Goal: Task Accomplishment & Management: Manage account settings

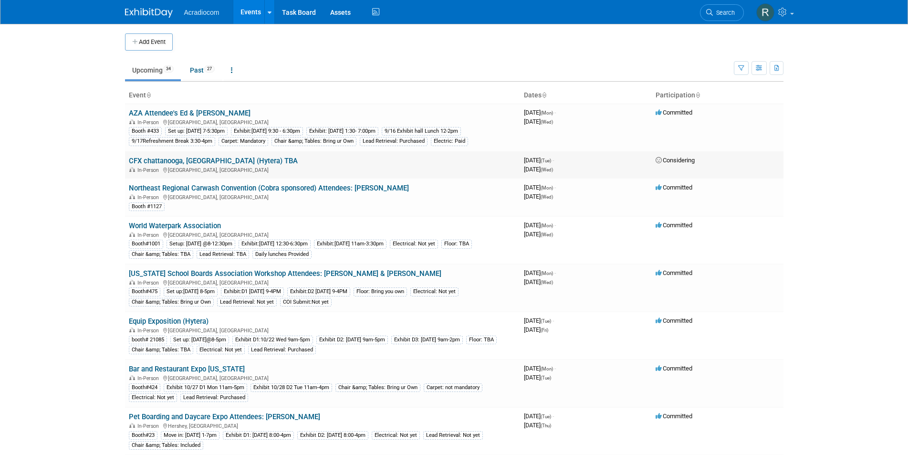
click at [187, 162] on link "CFX chattanooga, TN (Hytera) TBA" at bounding box center [213, 161] width 169 height 9
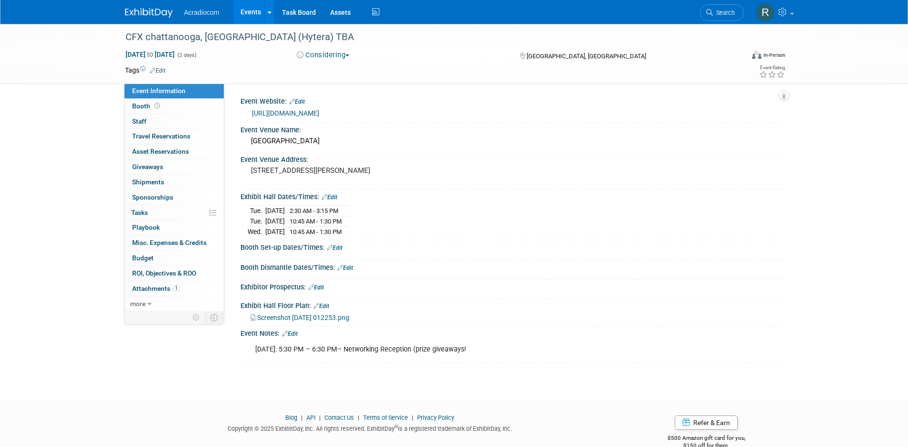
click at [345, 52] on button "Considering" at bounding box center [324, 55] width 60 height 10
click at [332, 95] on link "Not Going" at bounding box center [331, 97] width 75 height 13
click at [769, 12] on img at bounding box center [766, 12] width 18 height 18
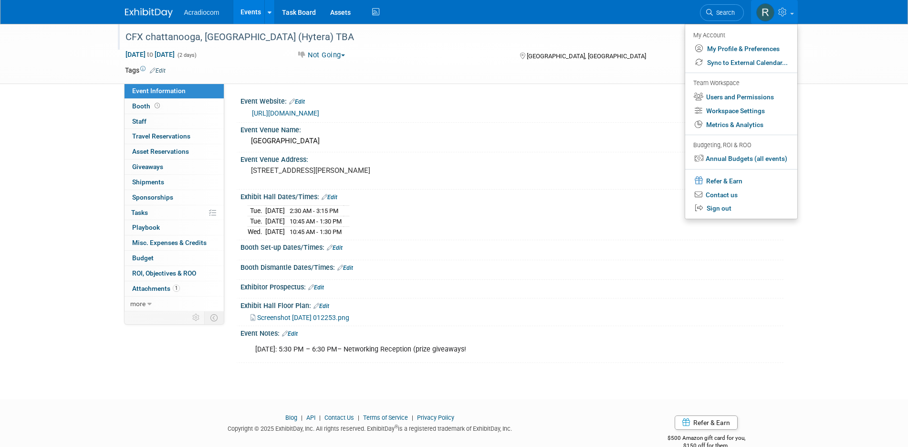
click at [273, 35] on div "CFX chattanooga, [GEOGRAPHIC_DATA] (Hytera) TBA" at bounding box center [426, 37] width 608 height 17
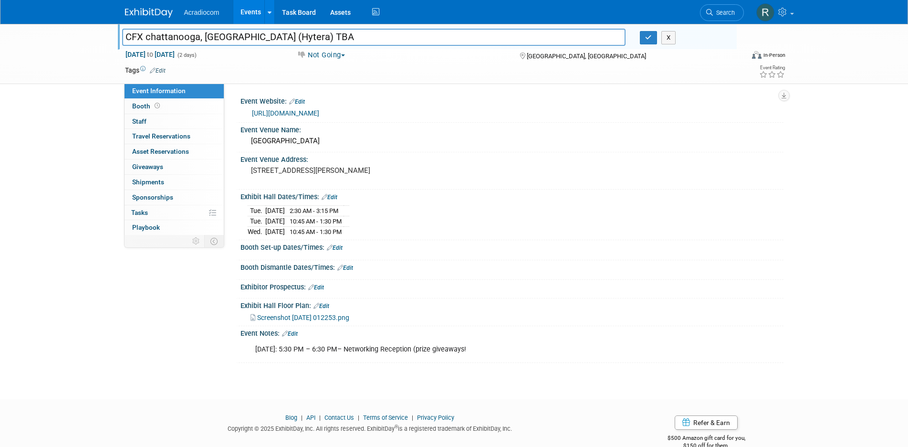
click at [300, 33] on input "CFX chattanooga, TN (Hytera) TBA" at bounding box center [374, 37] width 504 height 17
type input "CFX chattanooga, [GEOGRAPHIC_DATA] (Hytera) Not going AC email 9/5"
click at [651, 40] on icon "button" at bounding box center [648, 37] width 7 height 6
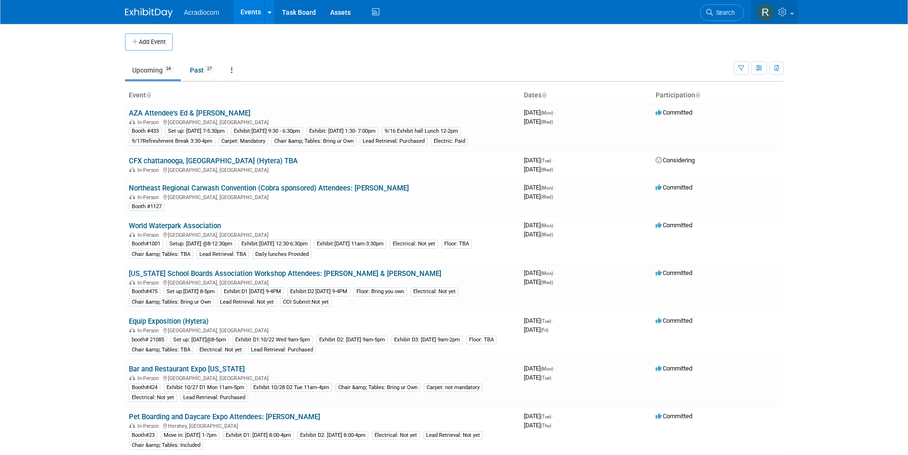
click at [760, 10] on img at bounding box center [766, 12] width 18 height 18
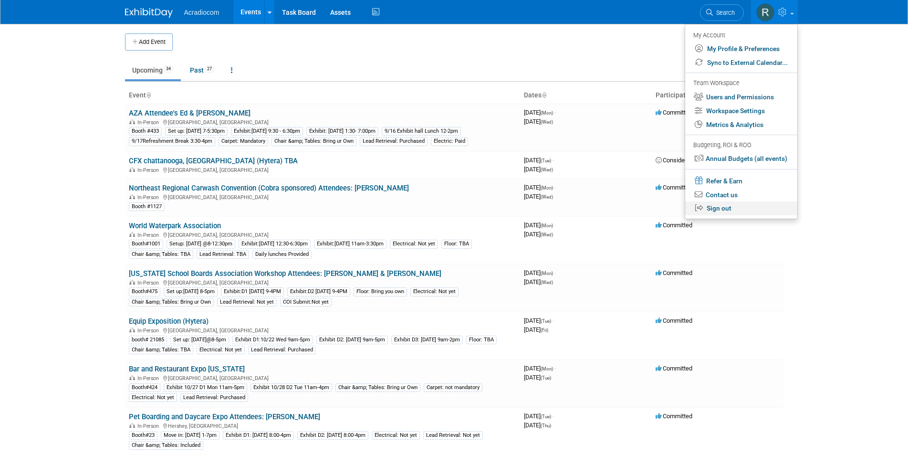
click at [721, 205] on link "Sign out" at bounding box center [742, 208] width 112 height 14
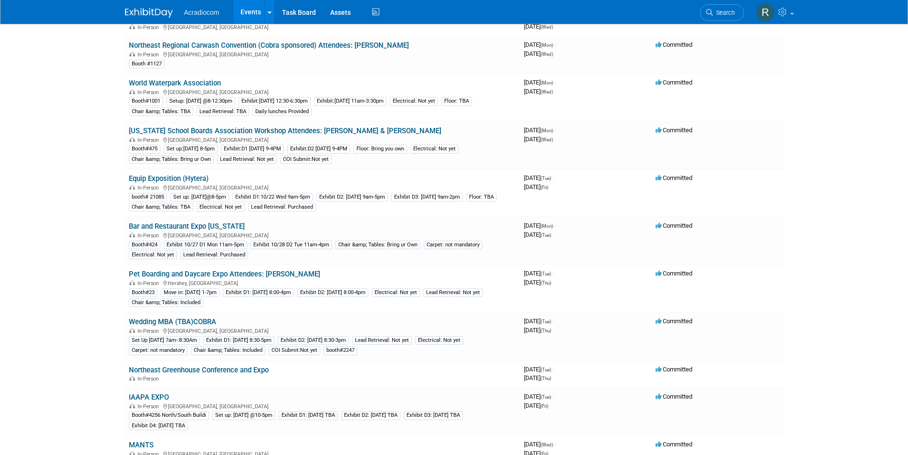
scroll to position [143, 0]
drag, startPoint x: 127, startPoint y: 320, endPoint x: 227, endPoint y: 319, distance: 100.3
click at [227, 319] on td "Wedding MBA (TBA)COBRA In-Person Las Vegas, NV Set Up 11/12 Wed 7am-:8:30Am Exh…" at bounding box center [322, 336] width 395 height 48
copy link "Wedding MBA (TBA)COBRA"
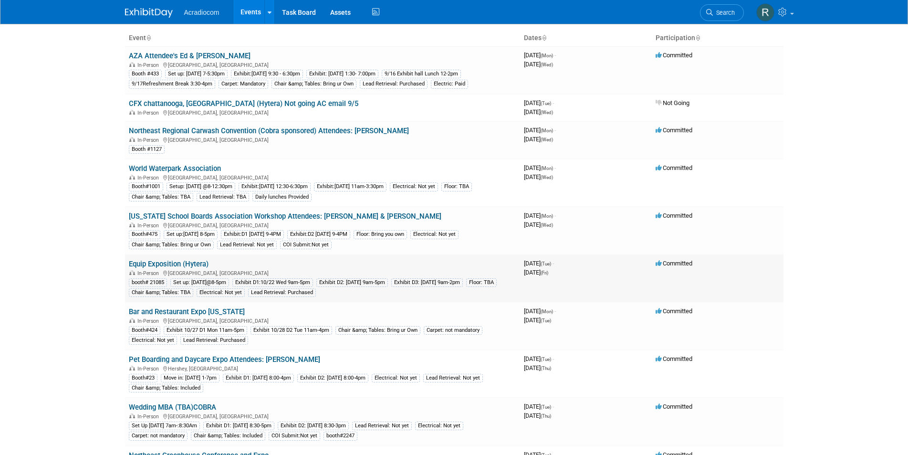
scroll to position [0, 0]
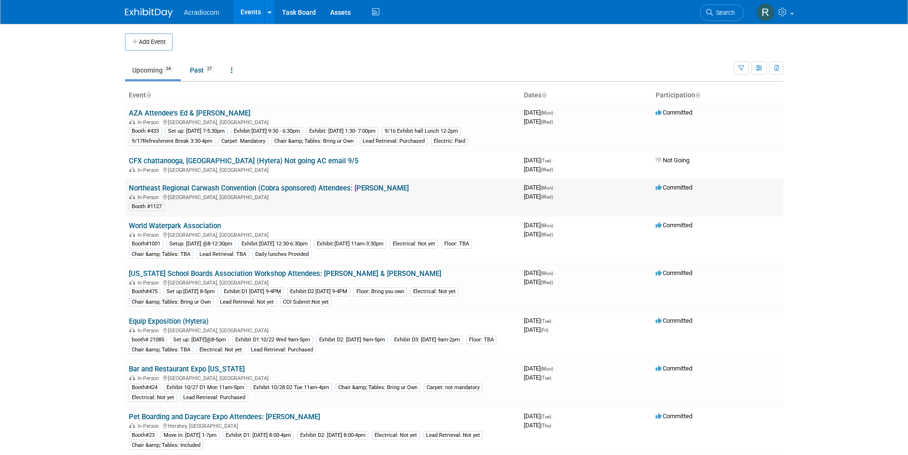
click at [253, 185] on link "Northeast Regional Carwash Convention (Cobra sponsored) Attendees: [PERSON_NAME]" at bounding box center [269, 188] width 280 height 9
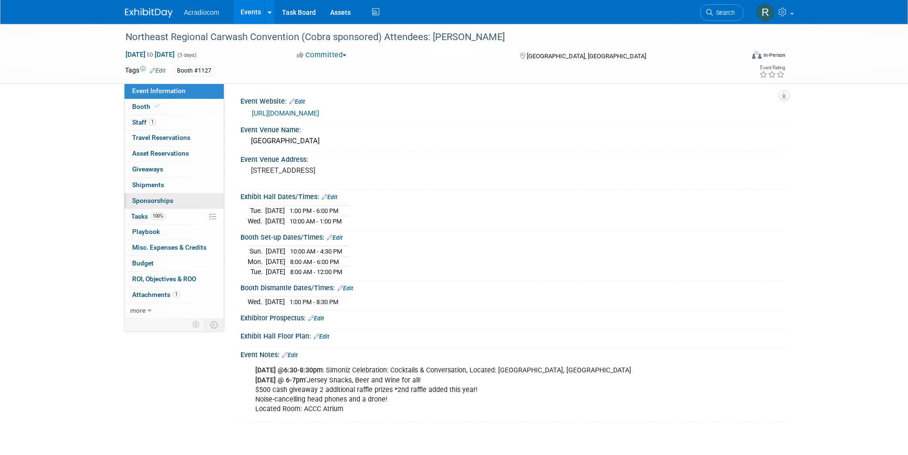
click at [171, 200] on span "Sponsorships 0" at bounding box center [152, 201] width 41 height 8
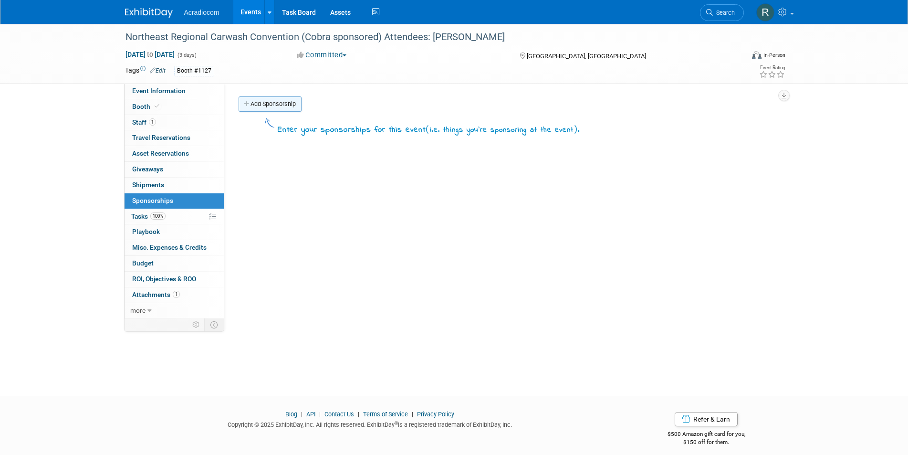
click at [278, 105] on link "Add Sponsorship" at bounding box center [270, 103] width 63 height 15
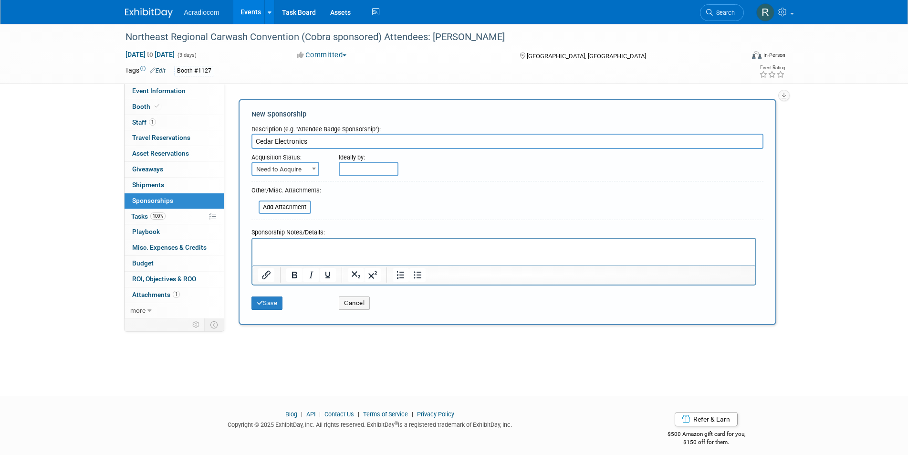
type input "Cedar Electronics"
click at [310, 166] on span at bounding box center [314, 168] width 10 height 12
select select "2"
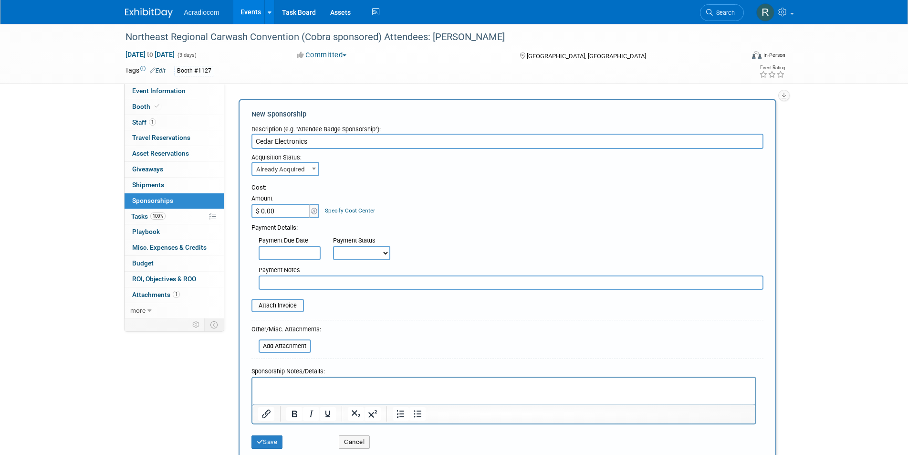
click at [279, 211] on input "$ 0.00" at bounding box center [282, 211] width 60 height 14
type input "$ 1,633.00"
click at [309, 249] on input "text" at bounding box center [290, 253] width 62 height 14
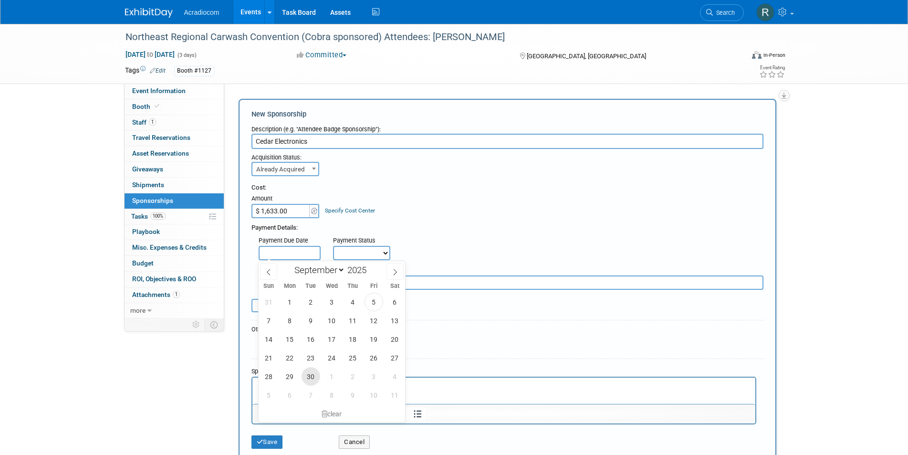
click at [311, 373] on span "30" at bounding box center [311, 376] width 19 height 19
type input "Sep 30, 2025"
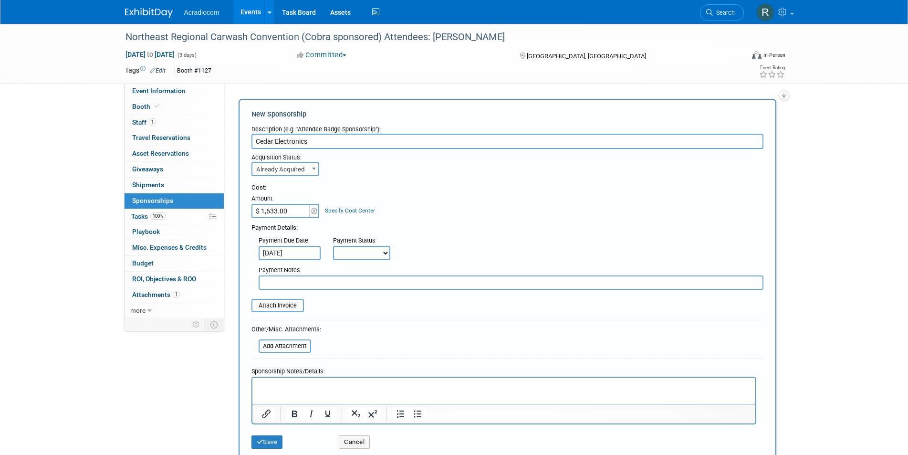
click at [386, 250] on select "Not Paid Yet Partially Paid Paid in Full" at bounding box center [361, 253] width 57 height 14
select select "3"
click at [333, 246] on select "Not Paid Yet Partially Paid Paid in Full" at bounding box center [361, 253] width 57 height 14
click at [308, 281] on input "text" at bounding box center [511, 282] width 505 height 14
type input "Will pay on 30th - Kevin Dorgan"
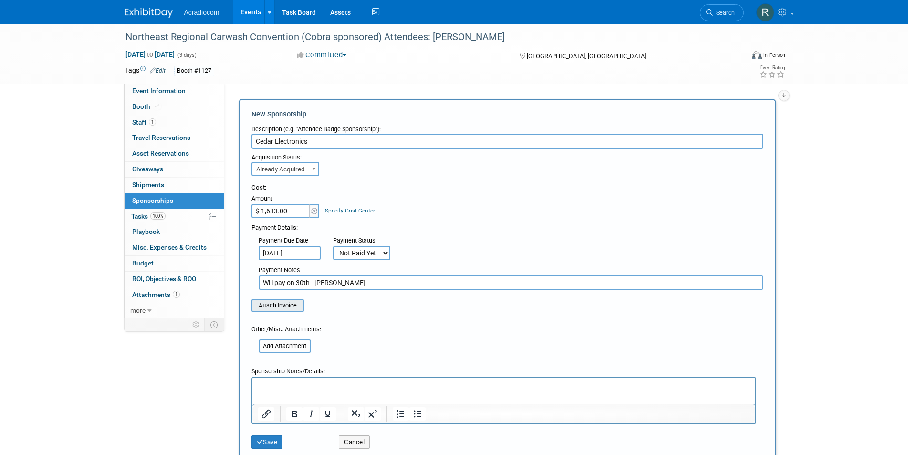
click at [280, 305] on input "file" at bounding box center [247, 305] width 114 height 11
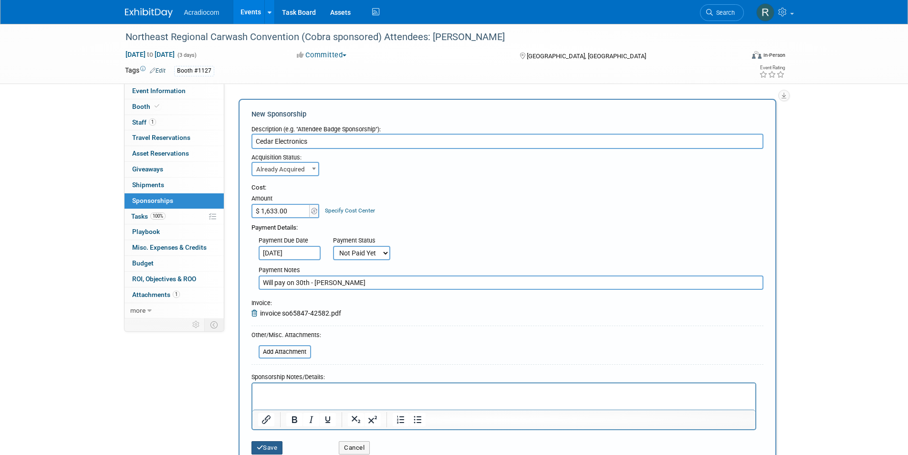
click at [270, 448] on button "Save" at bounding box center [268, 447] width 32 height 13
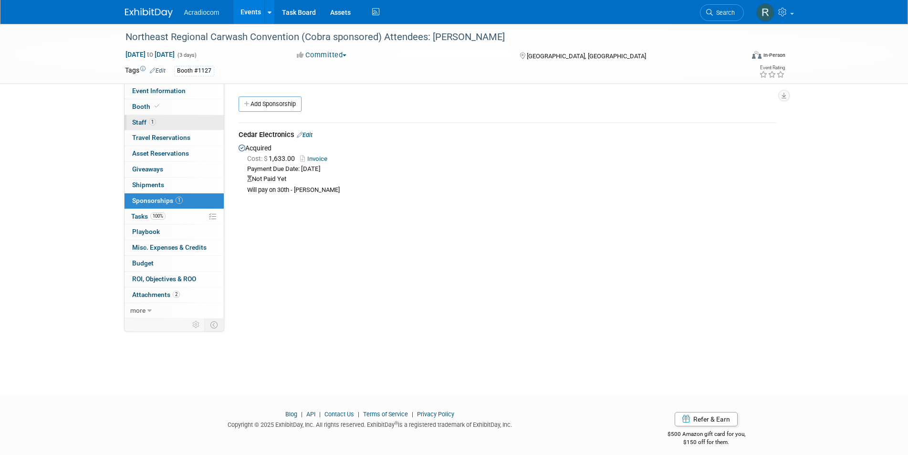
click at [151, 122] on span "1" at bounding box center [152, 121] width 7 height 7
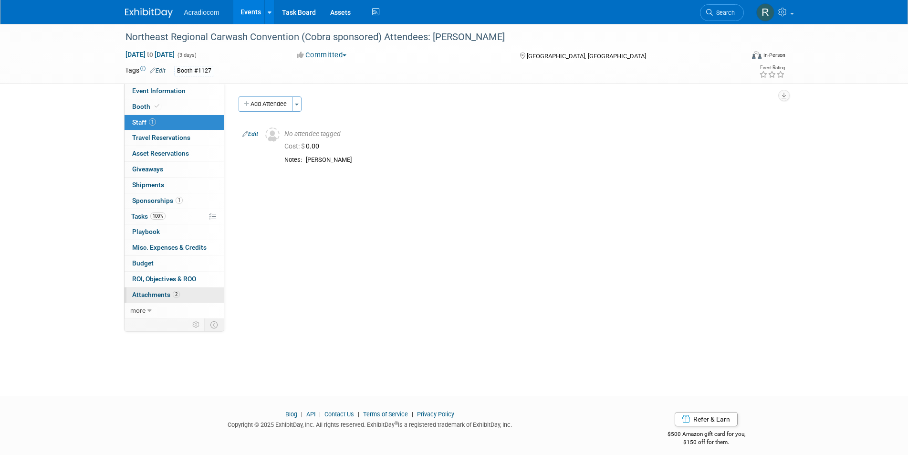
click at [167, 295] on span "Attachments 2" at bounding box center [156, 295] width 48 height 8
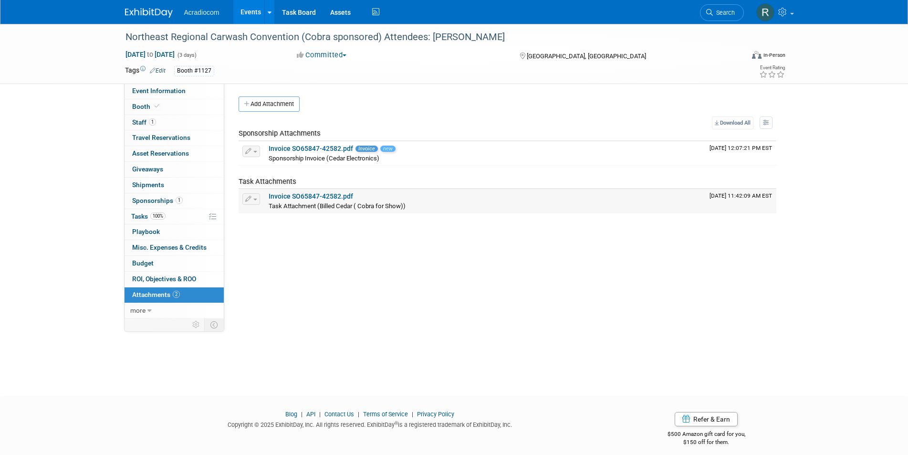
click at [288, 193] on link "Invoice SO65847-42582.pdf" at bounding box center [311, 196] width 84 height 8
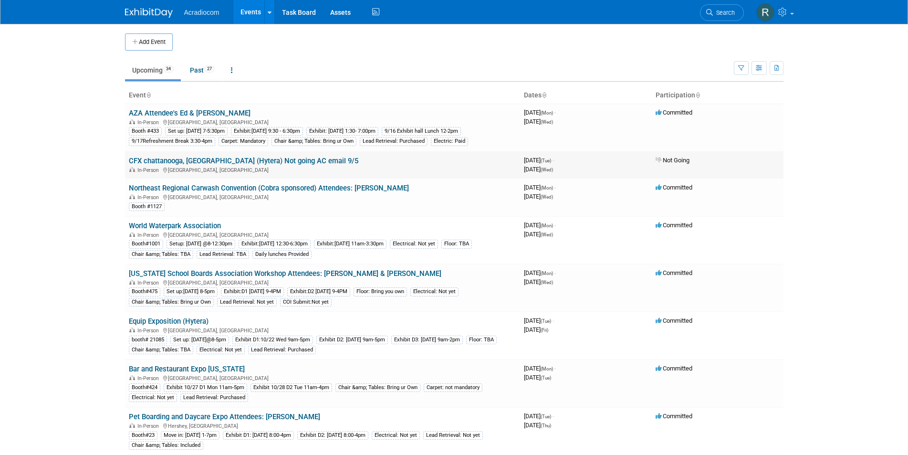
drag, startPoint x: 282, startPoint y: 160, endPoint x: 214, endPoint y: 161, distance: 67.8
click at [214, 161] on link "CFX chattanooga, [GEOGRAPHIC_DATA] (Hytera) Not going AC email 9/5" at bounding box center [244, 161] width 230 height 9
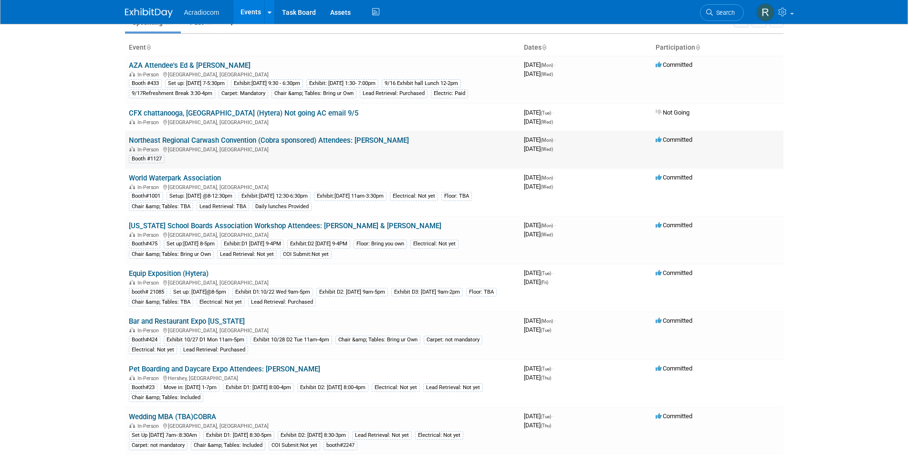
click at [337, 139] on link "Northeast Regional Carwash Convention (Cobra sponsored) Attendees: [PERSON_NAME]" at bounding box center [269, 140] width 280 height 9
